Goal: Check status

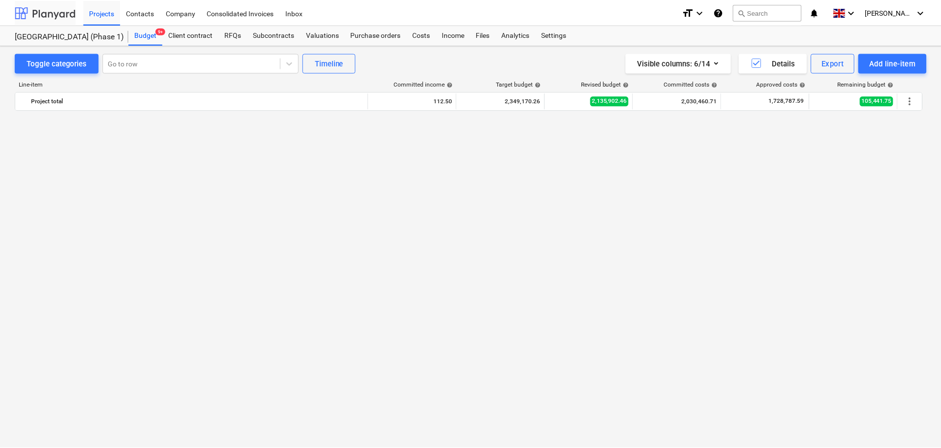
scroll to position [787, 0]
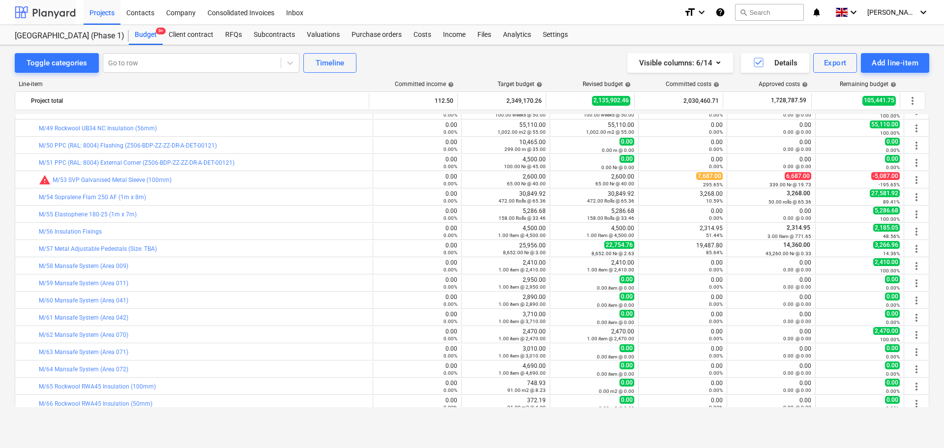
drag, startPoint x: 0, startPoint y: 0, endPoint x: 54, endPoint y: 12, distance: 55.5
click at [54, 12] on div at bounding box center [45, 12] width 61 height 25
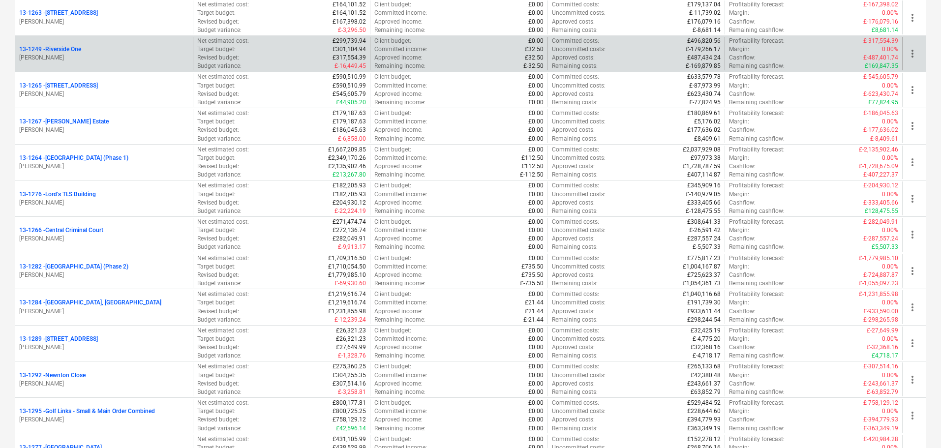
scroll to position [1181, 0]
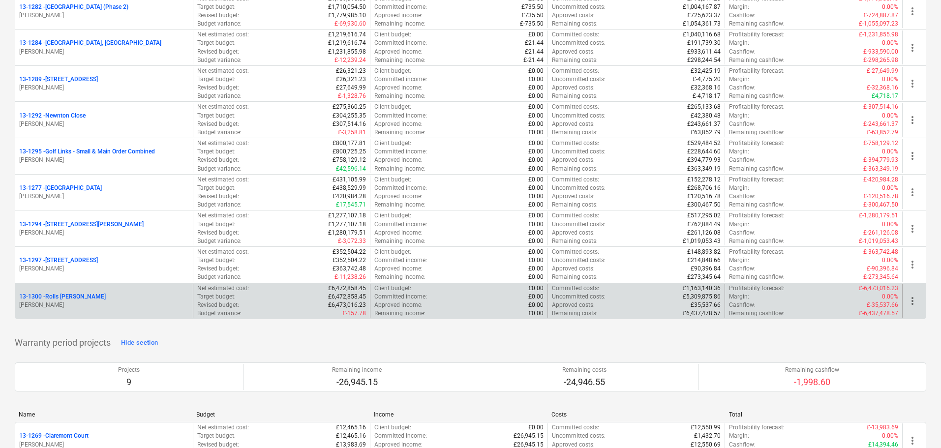
click at [104, 297] on p "13-1300 - Rolls [PERSON_NAME]" at bounding box center [62, 297] width 87 height 8
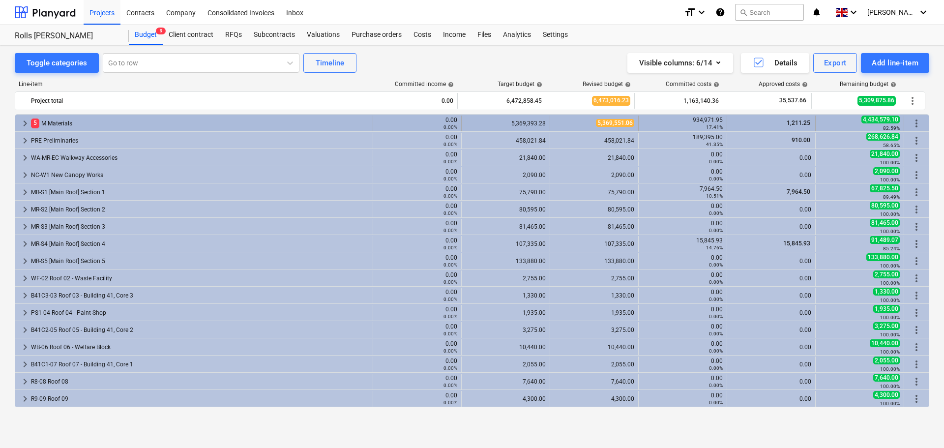
click at [247, 117] on div "5 M Materials" at bounding box center [200, 124] width 338 height 16
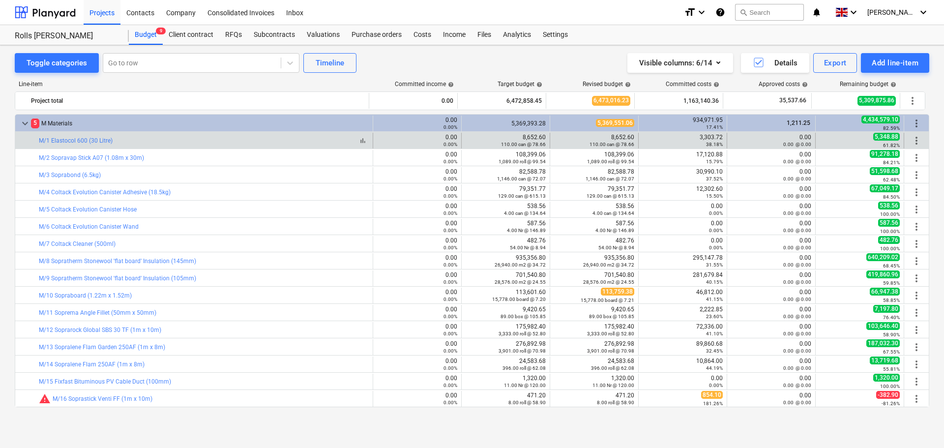
click at [237, 138] on div "bar_chart M/1 Elastocol 600 (30 Litre)" at bounding box center [204, 140] width 330 height 7
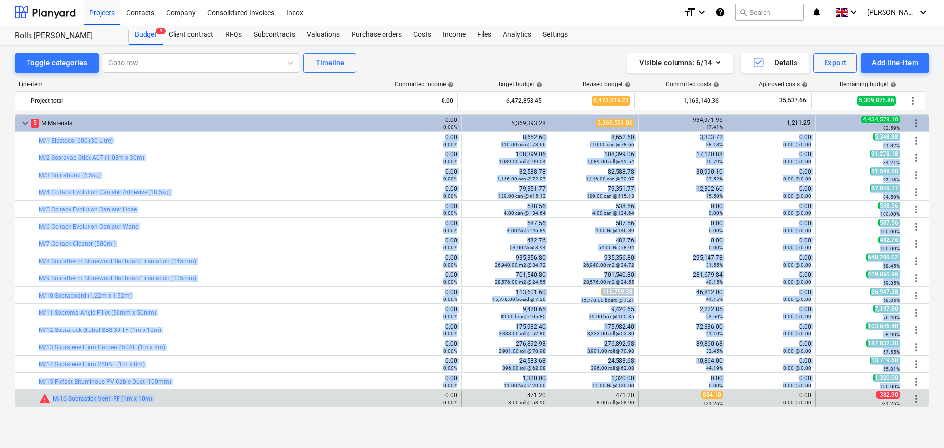
drag, startPoint x: 237, startPoint y: 138, endPoint x: 247, endPoint y: 391, distance: 253.0
click at [244, 393] on div "bar_chart warning M/16 Soprastick Venti FF (1m x 10m)" at bounding box center [204, 399] width 330 height 16
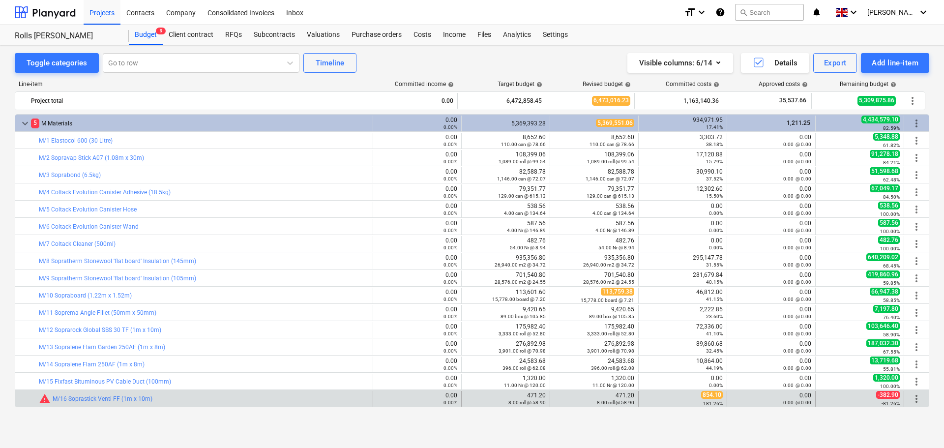
click at [244, 393] on div "bar_chart warning M/16 Soprastick Venti FF (1m x 10m)" at bounding box center [204, 399] width 330 height 16
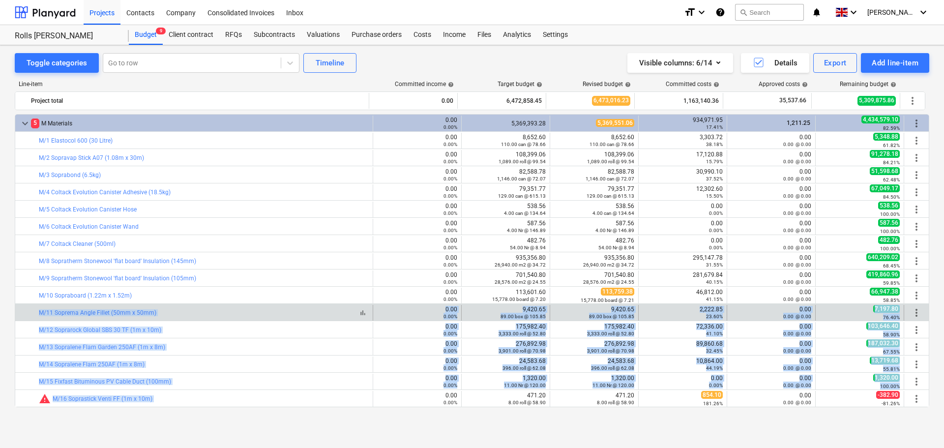
drag, startPoint x: 244, startPoint y: 393, endPoint x: 239, endPoint y: 312, distance: 80.4
click at [241, 308] on div "bar_chart M/11 Soprema Angle Fillet (50mm x 50mm)" at bounding box center [204, 313] width 330 height 16
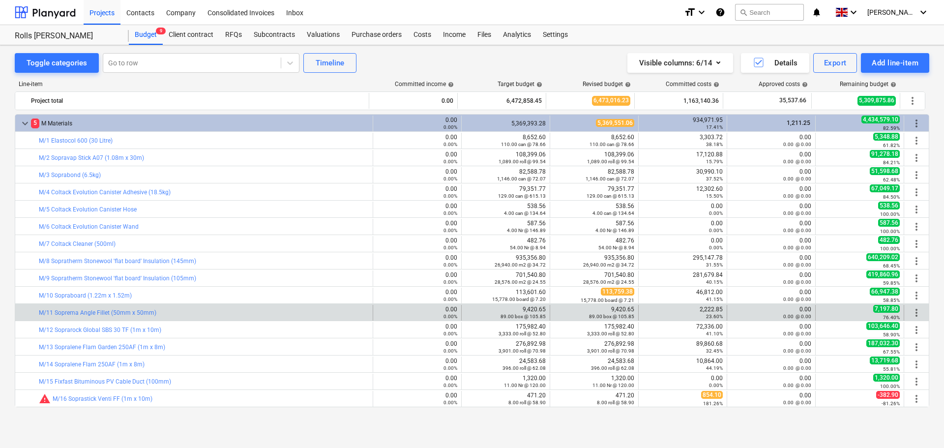
click at [241, 308] on div "bar_chart M/11 Soprema Angle Fillet (50mm x 50mm)" at bounding box center [204, 313] width 330 height 16
drag, startPoint x: 241, startPoint y: 308, endPoint x: 266, endPoint y: 308, distance: 24.6
click at [266, 308] on div "bar_chart M/11 Soprema Angle Fillet (50mm x 50mm)" at bounding box center [204, 313] width 330 height 16
click at [125, 311] on link "M/11 Soprema Angle Fillet (50mm x 50mm)" at bounding box center [98, 312] width 118 height 7
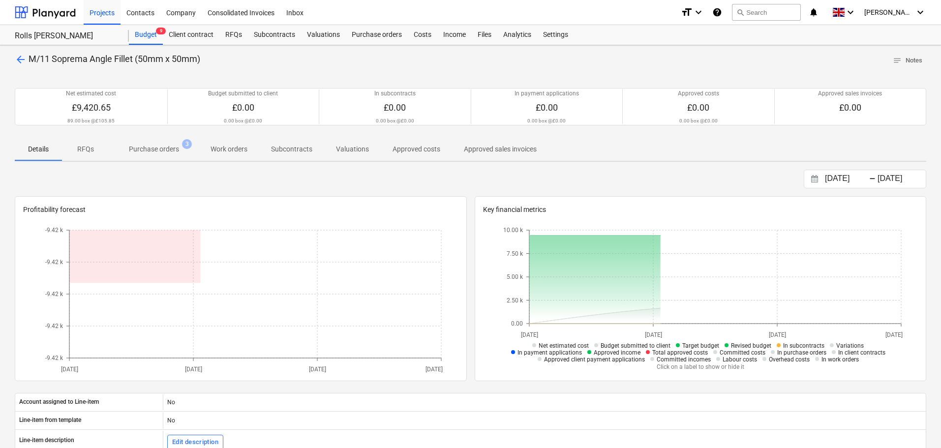
click at [157, 152] on p "Purchase orders" at bounding box center [154, 149] width 50 height 10
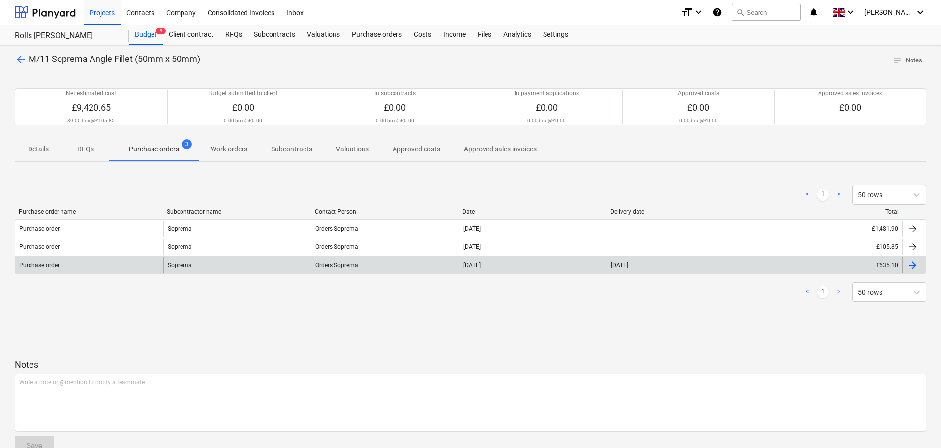
click at [129, 265] on div "Purchase order" at bounding box center [89, 265] width 148 height 16
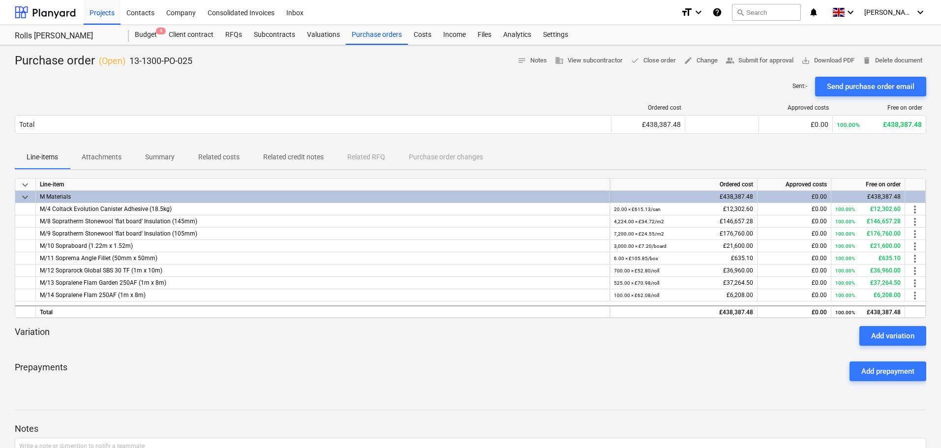
click at [118, 157] on p "Attachments" at bounding box center [102, 157] width 40 height 10
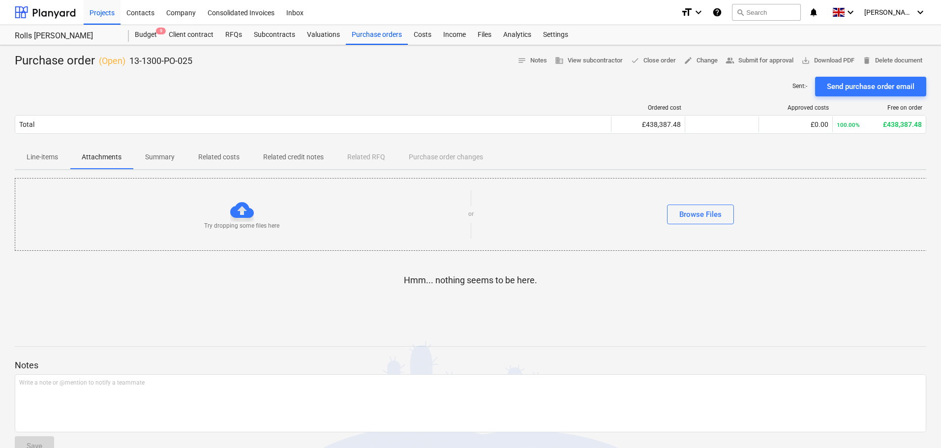
click at [177, 163] on span "Summary" at bounding box center [159, 157] width 53 height 16
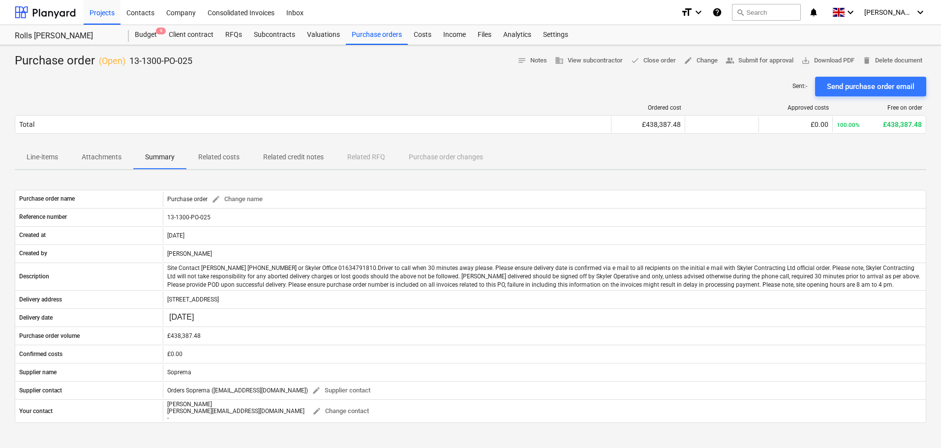
click at [272, 162] on p "Related credit notes" at bounding box center [293, 157] width 61 height 10
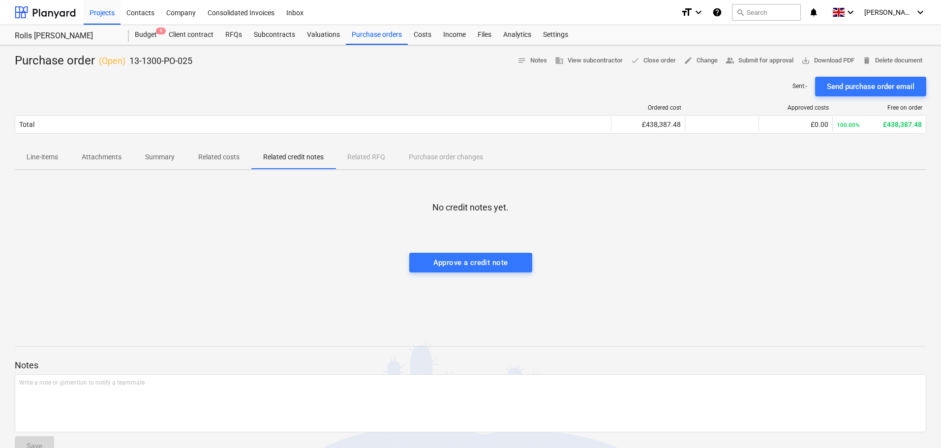
click at [224, 162] on p "Related costs" at bounding box center [218, 157] width 41 height 10
click at [49, 155] on p "Line-items" at bounding box center [42, 157] width 31 height 10
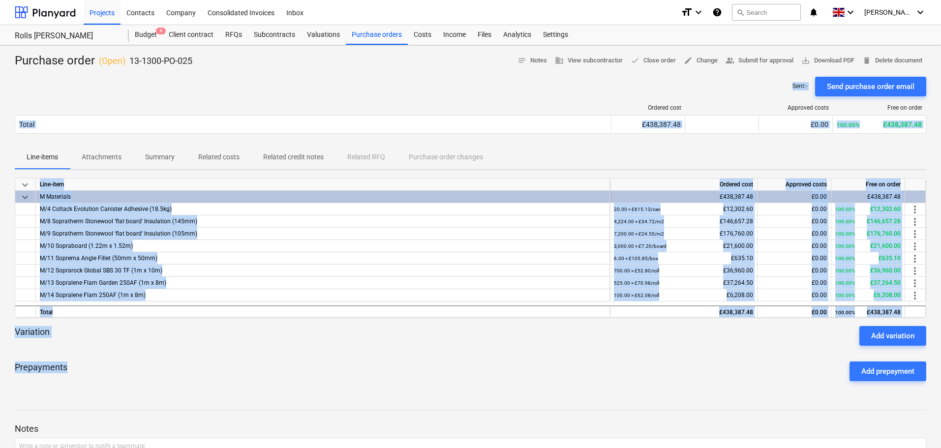
drag, startPoint x: 168, startPoint y: 73, endPoint x: 216, endPoint y: 367, distance: 298.5
click at [216, 366] on div "Purchase order ( Open ) 13-1300-PO-025 notes Notes business View subcontractor …" at bounding box center [470, 290] width 941 height 490
click at [216, 369] on div "Prepayments Add prepayment" at bounding box center [470, 371] width 911 height 35
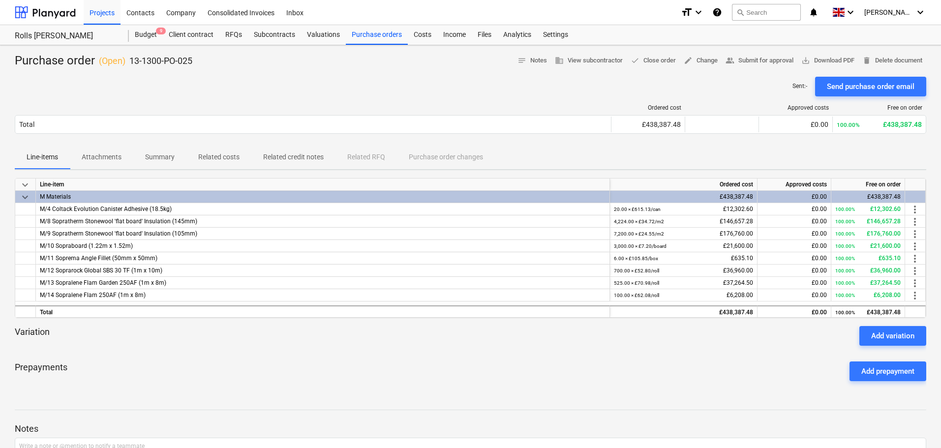
click at [216, 369] on div "Prepayments Add prepayment" at bounding box center [470, 371] width 911 height 35
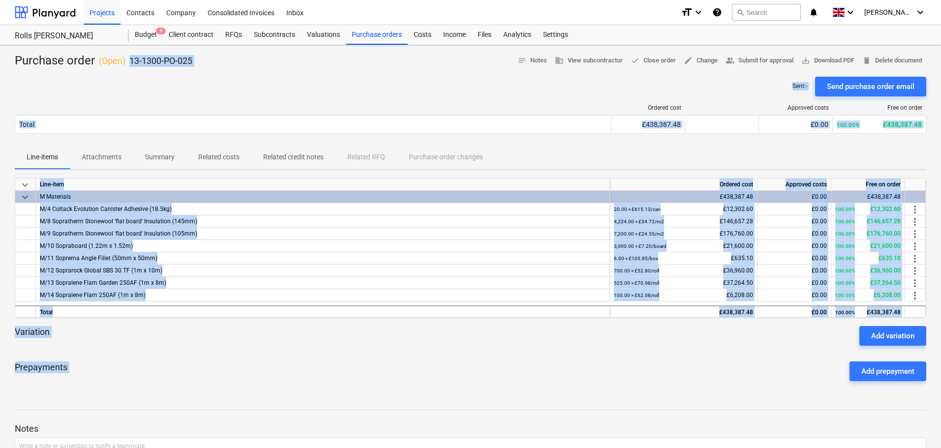
drag, startPoint x: 216, startPoint y: 369, endPoint x: 218, endPoint y: 53, distance: 316.3
click at [216, 55] on div "Purchase order ( Open ) 13-1300-PO-025 notes Notes business View subcontractor …" at bounding box center [470, 290] width 941 height 490
click at [218, 53] on div "Purchase order ( Open ) 13-1300-PO-025 notes Notes business View subcontractor …" at bounding box center [470, 61] width 911 height 16
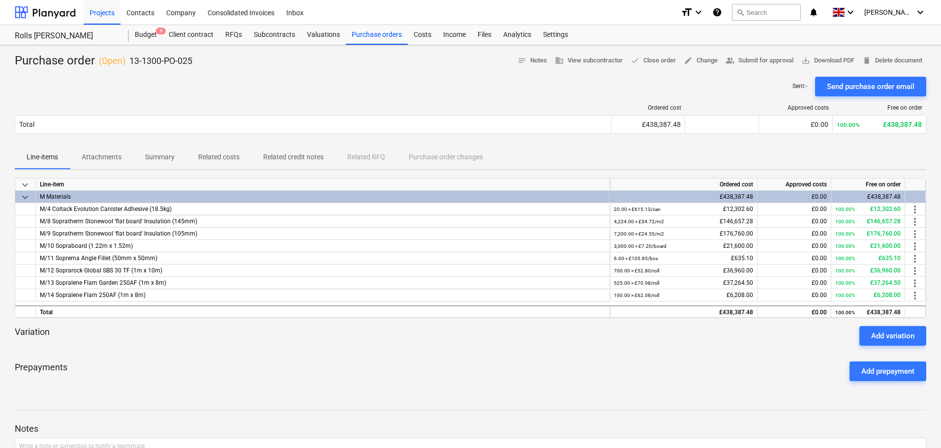
click at [218, 53] on div "Purchase order ( Open ) 13-1300-PO-025 notes Notes business View subcontractor …" at bounding box center [470, 61] width 911 height 16
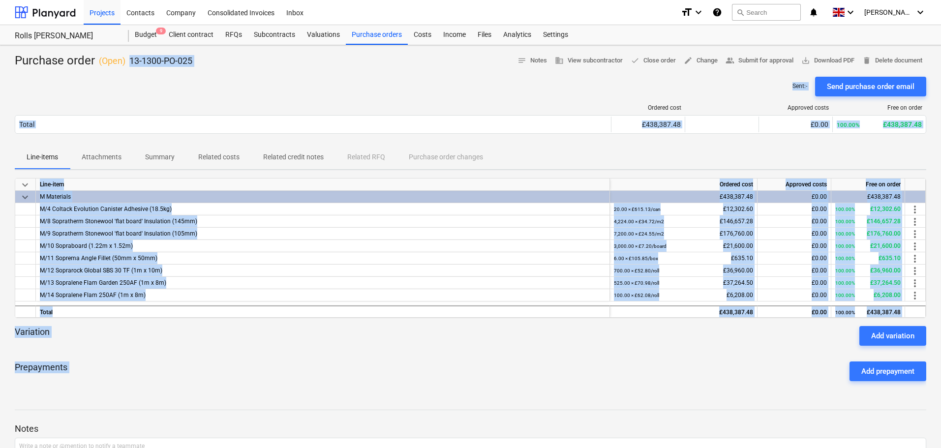
drag, startPoint x: 218, startPoint y: 53, endPoint x: 199, endPoint y: 368, distance: 315.4
click at [200, 367] on div "Purchase order ( Open ) 13-1300-PO-025 notes Notes business View subcontractor …" at bounding box center [470, 290] width 941 height 490
click at [199, 368] on div "Prepayments Add prepayment" at bounding box center [470, 371] width 911 height 35
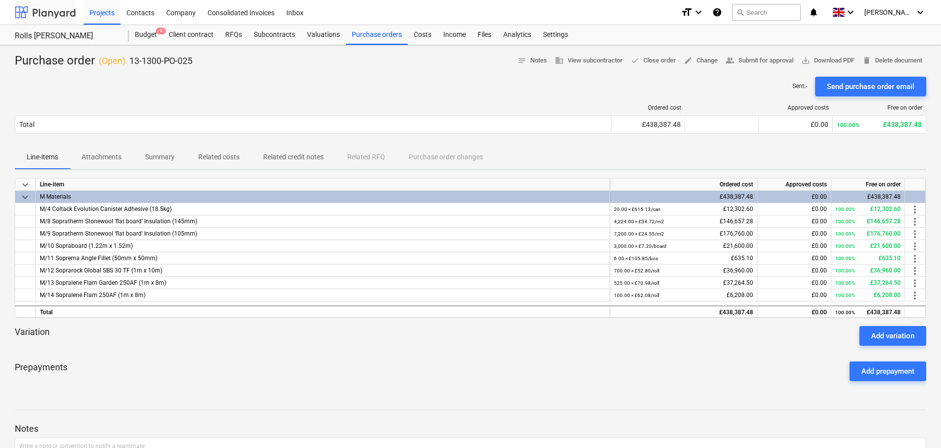
click at [67, 21] on div at bounding box center [45, 12] width 61 height 25
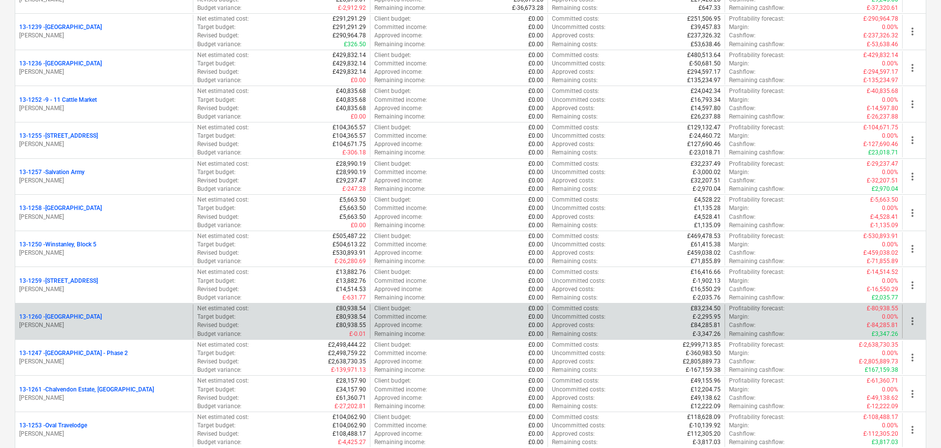
scroll to position [738, 0]
